Goal: Find specific page/section: Find specific page/section

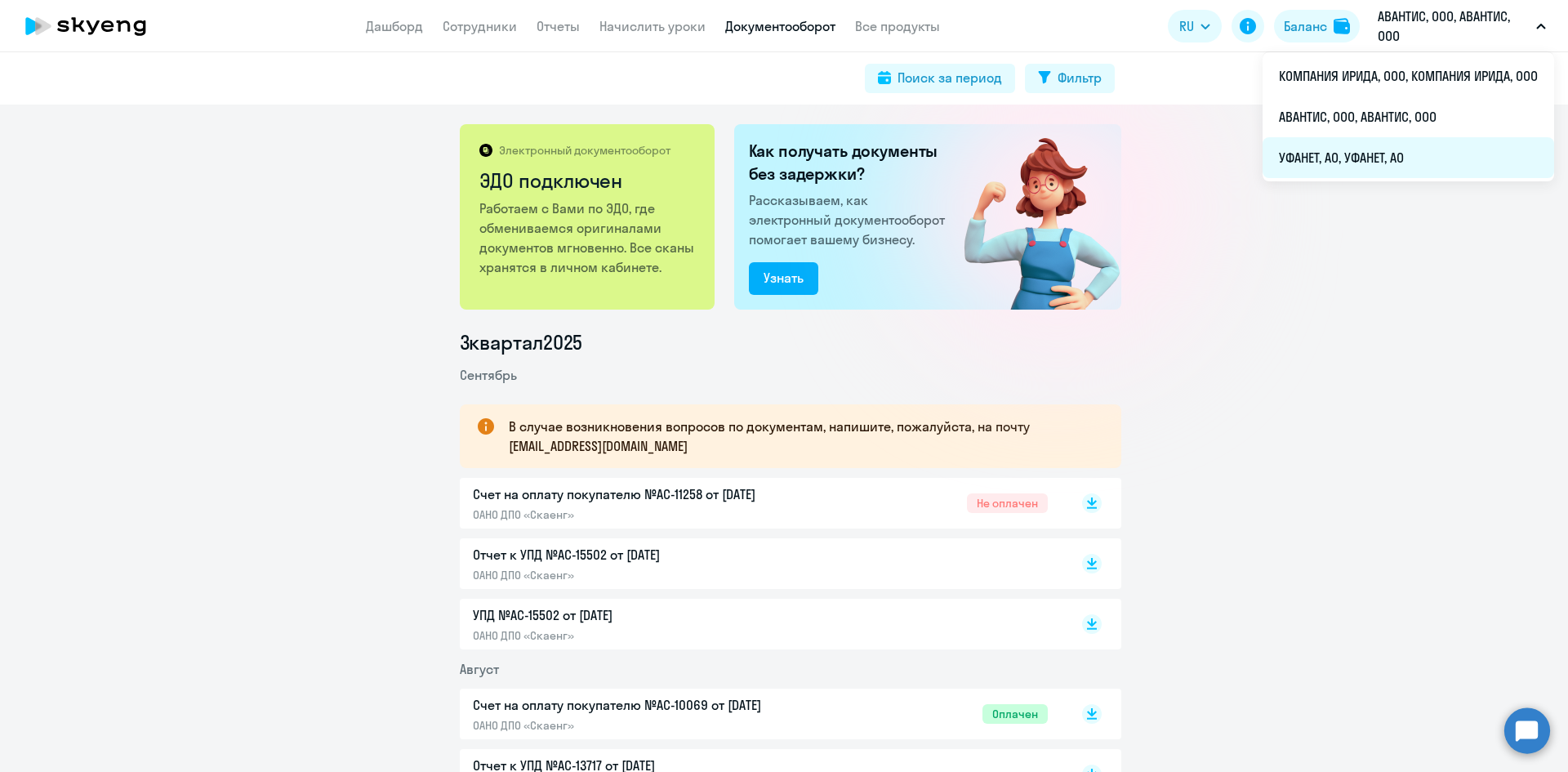
click at [1376, 153] on li "УФАНЕТ, АО, УФАНЕТ, АО" at bounding box center [1407, 157] width 291 height 40
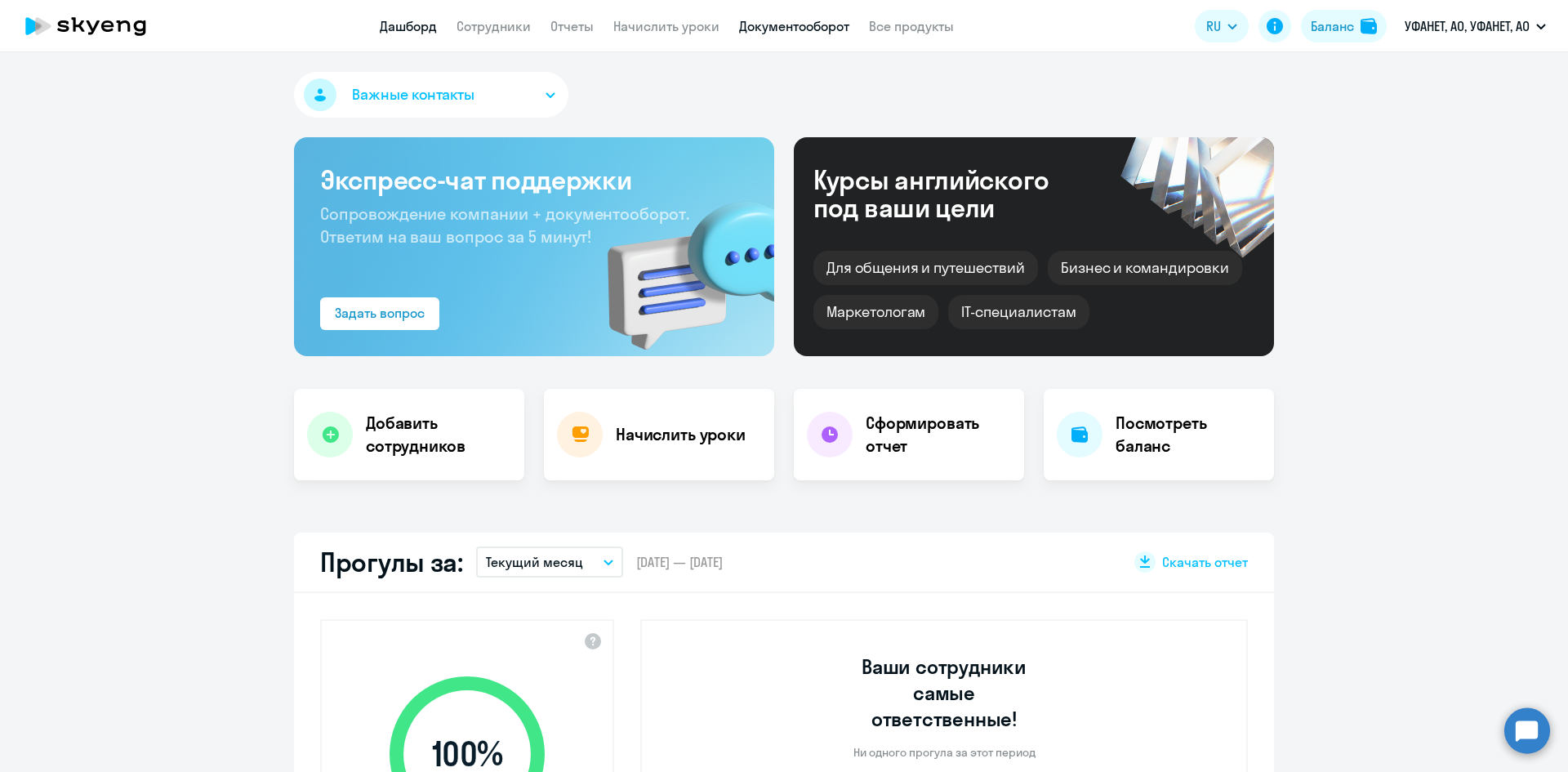
click at [754, 28] on link "Документооборот" at bounding box center [795, 27] width 110 height 17
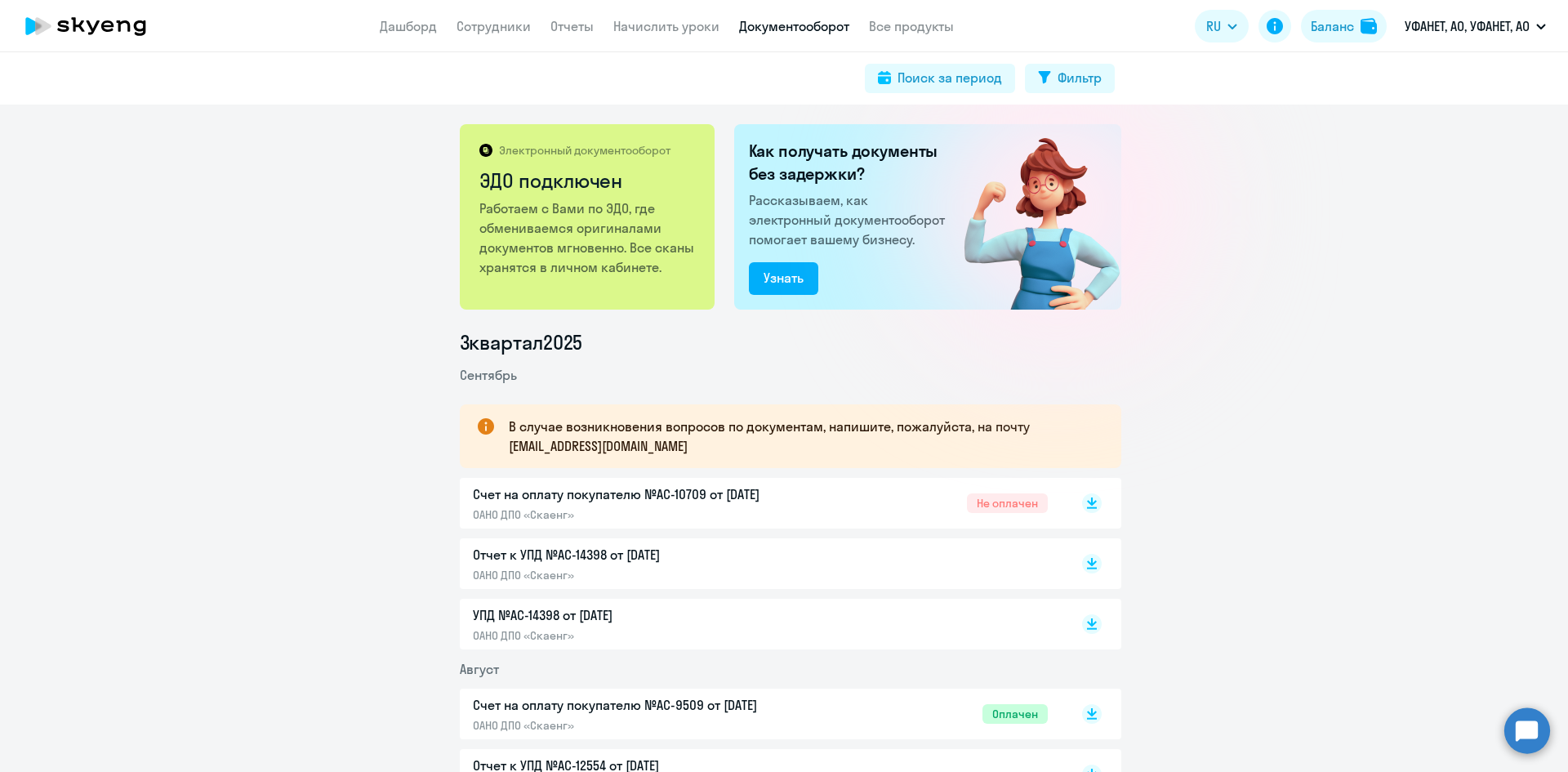
click at [579, 495] on p "Счет на оплату покупателю №AC-10709 от [DATE]" at bounding box center [644, 494] width 343 height 19
